Goal: Navigation & Orientation: Find specific page/section

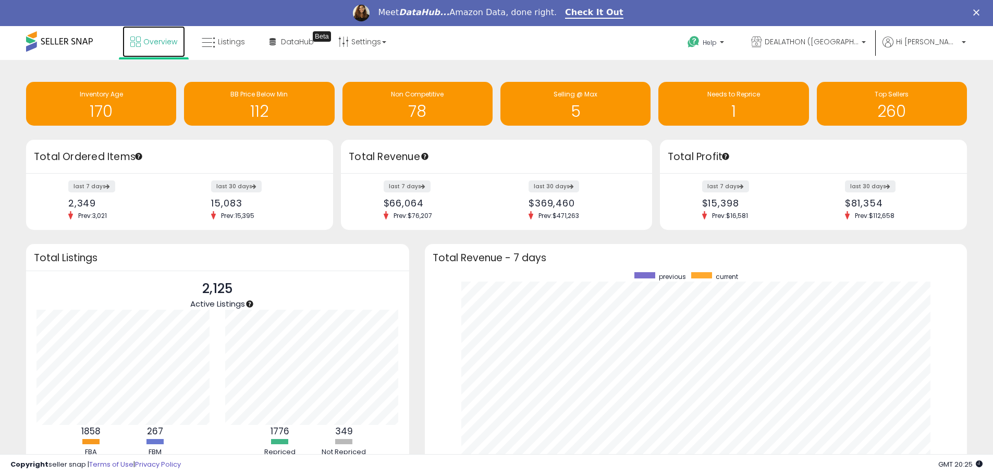
scroll to position [197, 522]
click at [162, 45] on span "Overview" at bounding box center [160, 41] width 34 height 10
click at [838, 44] on span "DEALATHON ([GEOGRAPHIC_DATA])" at bounding box center [812, 41] width 94 height 10
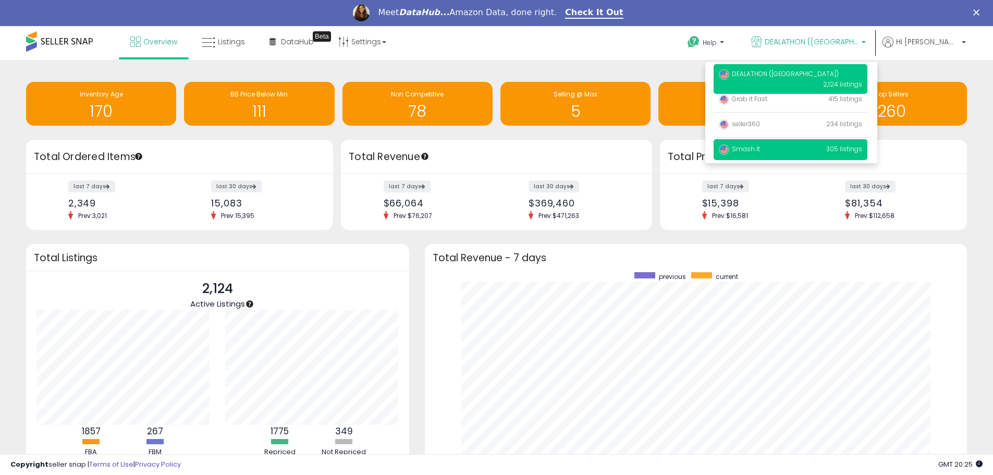
click at [760, 146] on span "Smash It" at bounding box center [739, 148] width 41 height 9
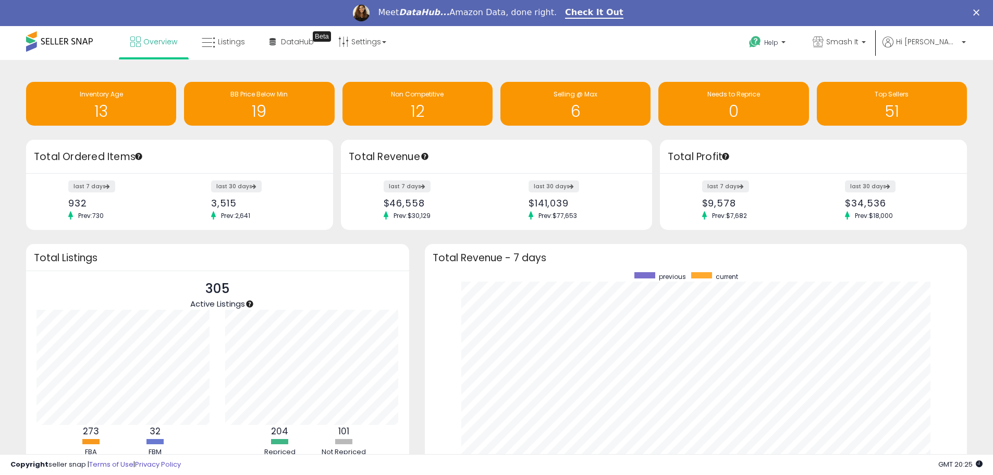
scroll to position [197, 522]
